Goal: Task Accomplishment & Management: Complete application form

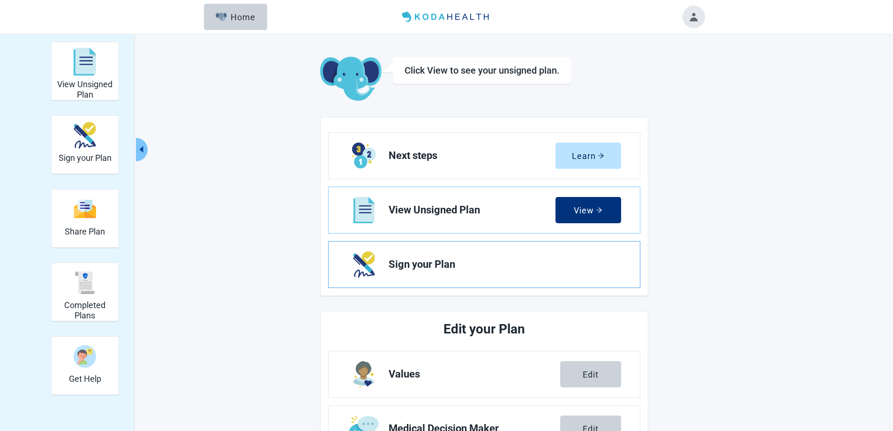
click at [412, 266] on span "Sign your Plan" at bounding box center [500, 264] width 225 height 11
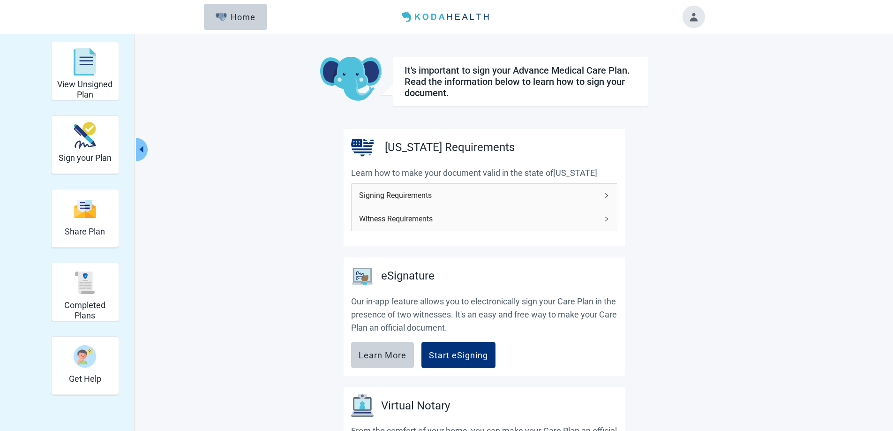
click at [606, 195] on icon "right" at bounding box center [606, 196] width 6 height 6
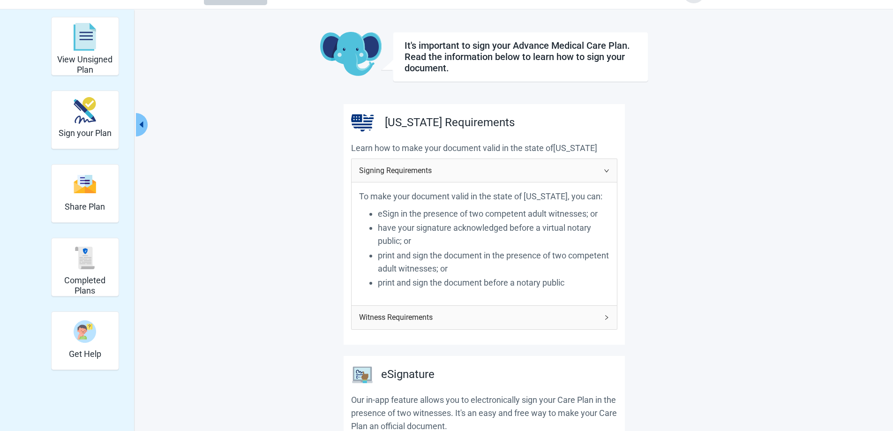
scroll to position [47, 0]
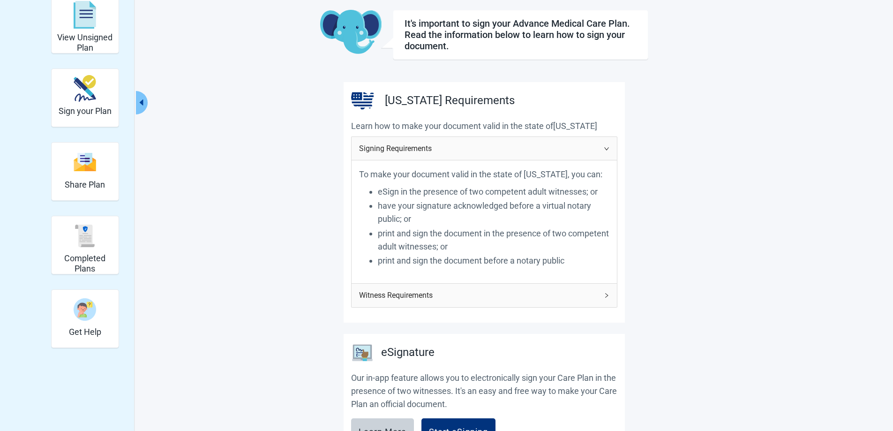
click at [605, 294] on icon "right" at bounding box center [606, 295] width 6 height 6
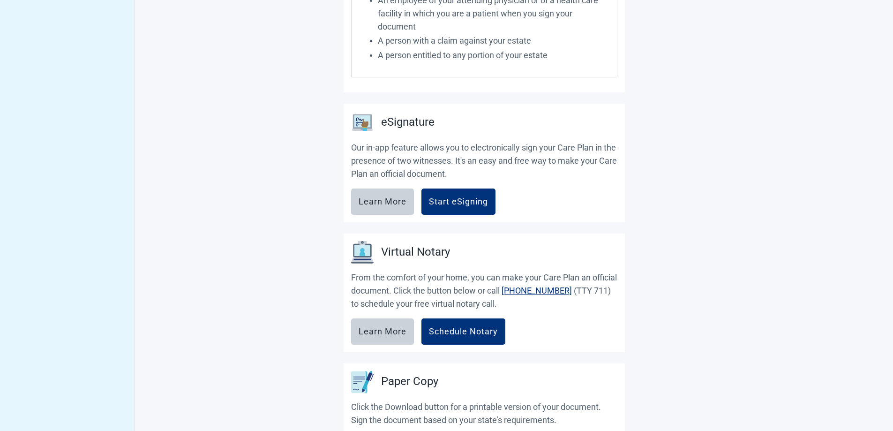
scroll to position [469, 0]
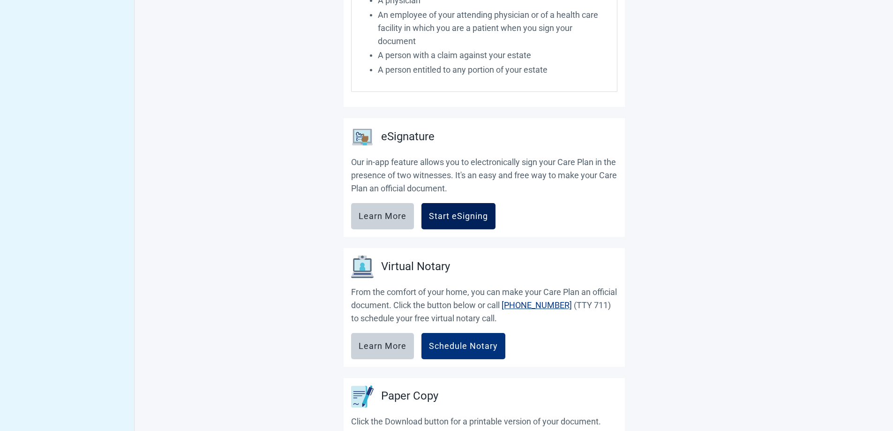
click at [455, 217] on div "Start eSigning" at bounding box center [458, 215] width 59 height 9
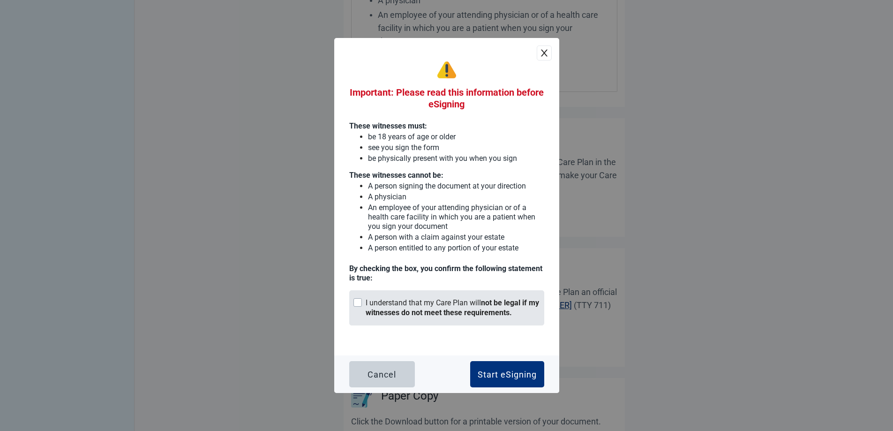
drag, startPoint x: 356, startPoint y: 301, endPoint x: 400, endPoint y: 317, distance: 46.7
click at [357, 301] on div "Main content" at bounding box center [357, 302] width 8 height 8
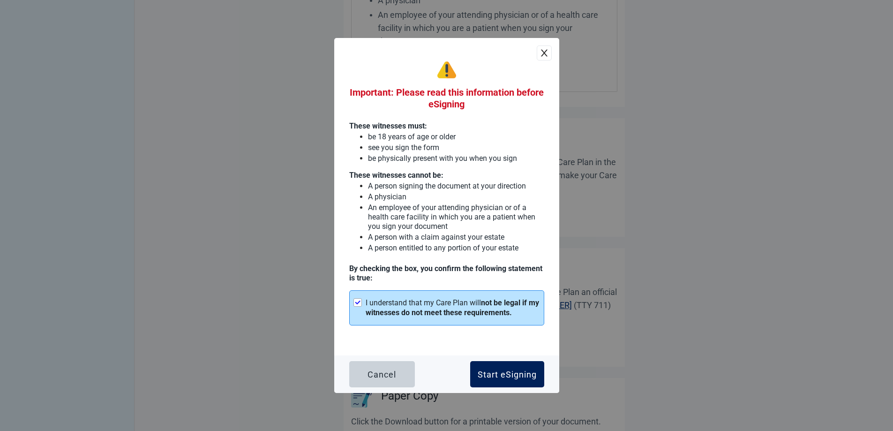
click at [509, 374] on div "Start eSigning" at bounding box center [506, 373] width 59 height 9
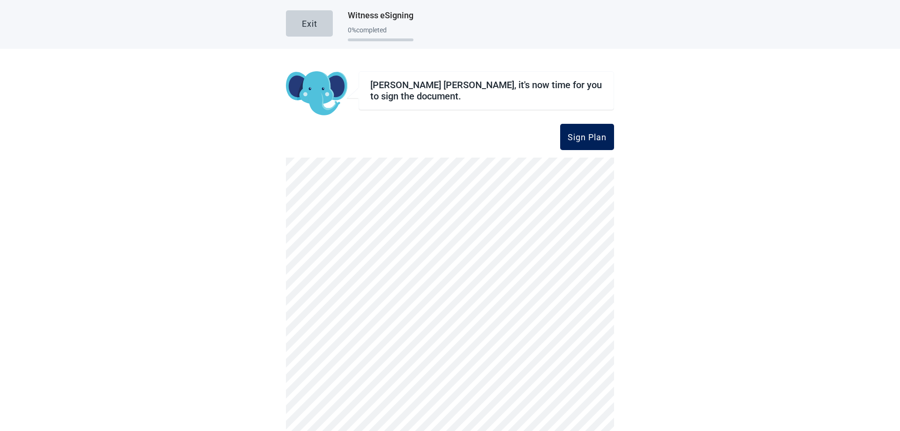
click at [583, 135] on div "Sign Plan" at bounding box center [586, 136] width 39 height 9
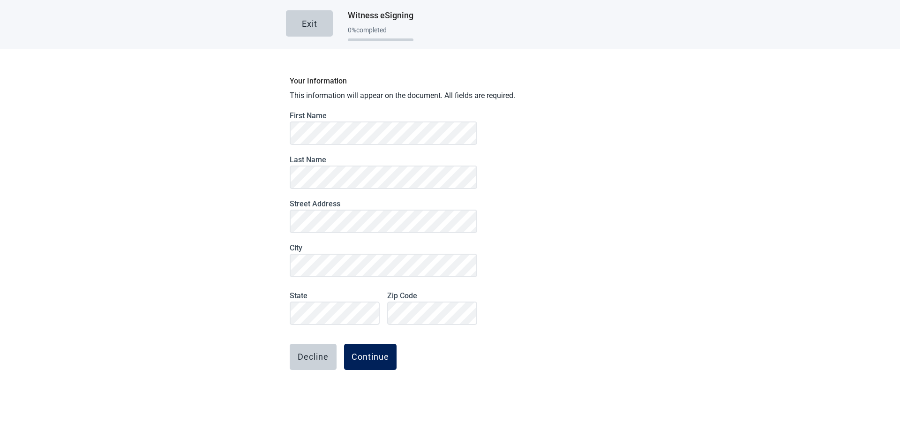
click at [366, 359] on div "Continue" at bounding box center [369, 356] width 37 height 9
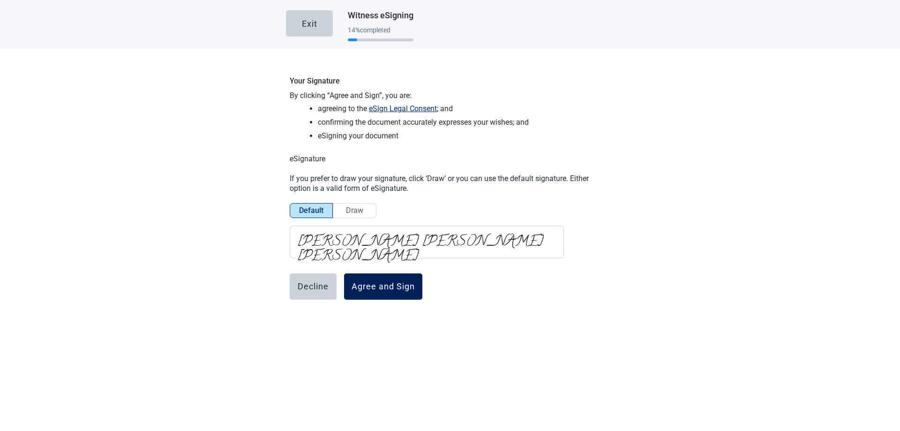
click at [388, 289] on div "Agree and Sign" at bounding box center [382, 286] width 63 height 9
